Goal: Task Accomplishment & Management: Manage account settings

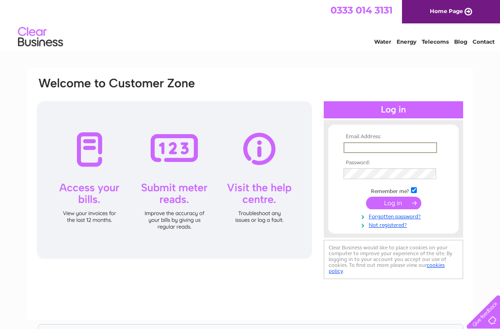
type input "[EMAIL_ADDRESS][DOMAIN_NAME]"
click at [394, 203] on input "submit" at bounding box center [393, 203] width 55 height 13
click at [399, 206] on input "submit" at bounding box center [393, 202] width 55 height 13
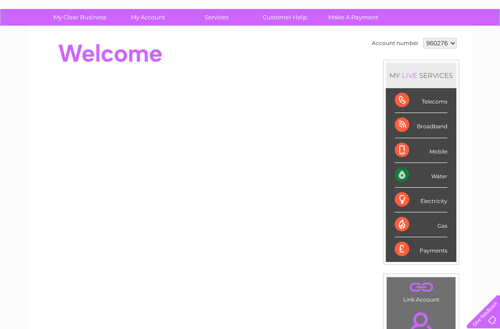
scroll to position [49, 0]
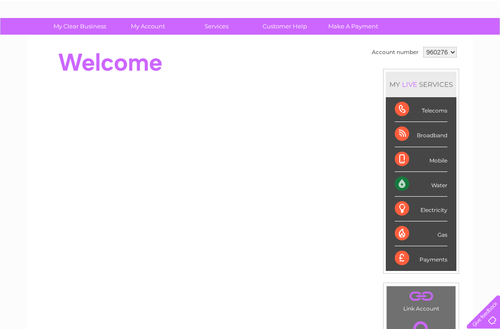
click at [434, 182] on div "Water" at bounding box center [421, 184] width 53 height 25
click at [444, 190] on div "Water" at bounding box center [421, 184] width 53 height 25
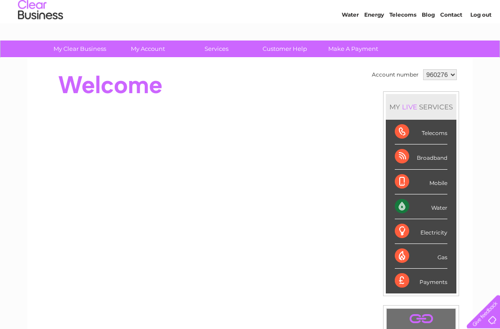
scroll to position [0, 0]
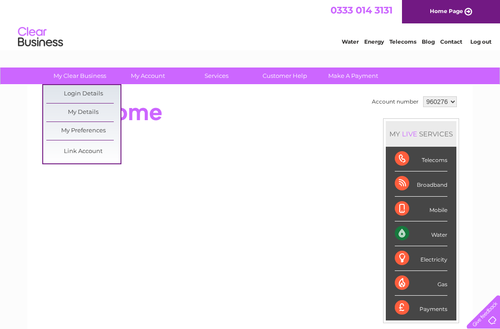
click at [75, 112] on link "My Details" at bounding box center [83, 112] width 74 height 18
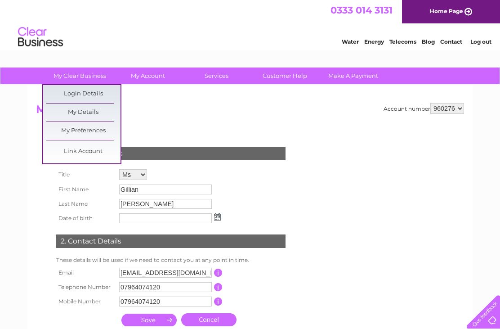
click at [67, 132] on link "My Preferences" at bounding box center [83, 131] width 74 height 18
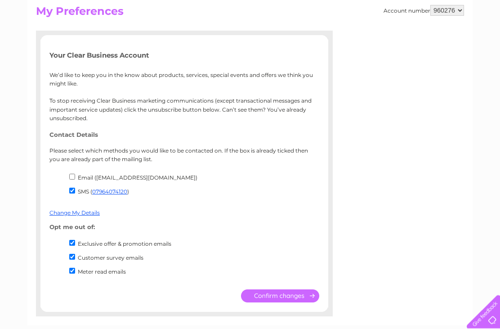
scroll to position [99, 0]
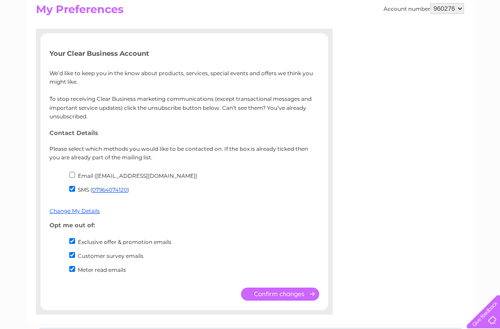
click at [72, 190] on input "SMS ( 07964074120 )" at bounding box center [72, 189] width 6 height 6
checkbox input "false"
click at [75, 172] on input "Email (gillybanford@googlemail.com)" at bounding box center [72, 175] width 6 height 6
checkbox input "true"
click at [74, 240] on input "Exclusive offer & promotion emails" at bounding box center [72, 241] width 6 height 6
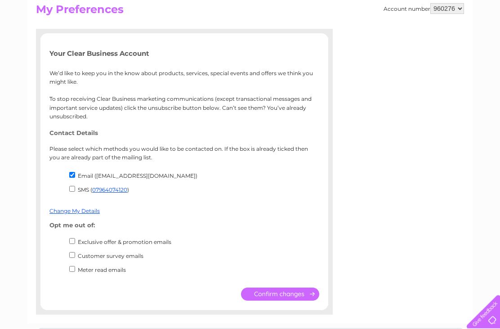
checkbox input "true"
click at [69, 258] on input "Customer survey emails" at bounding box center [72, 255] width 6 height 6
checkbox input "true"
click at [72, 272] on input "Meter read emails" at bounding box center [72, 269] width 6 height 6
checkbox input "true"
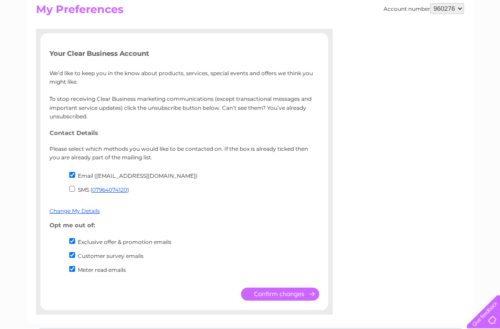
click at [279, 298] on input "submit" at bounding box center [280, 294] width 78 height 13
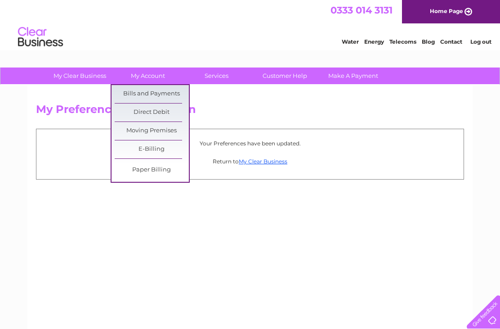
click at [145, 94] on link "Bills and Payments" at bounding box center [152, 94] width 74 height 18
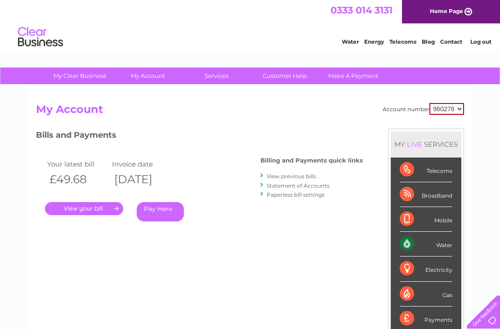
click at [79, 207] on link "." at bounding box center [84, 208] width 78 height 13
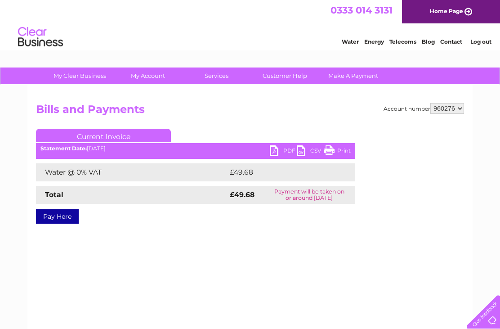
click at [276, 154] on link "PDF" at bounding box center [283, 151] width 27 height 13
